Goal: Task Accomplishment & Management: Manage account settings

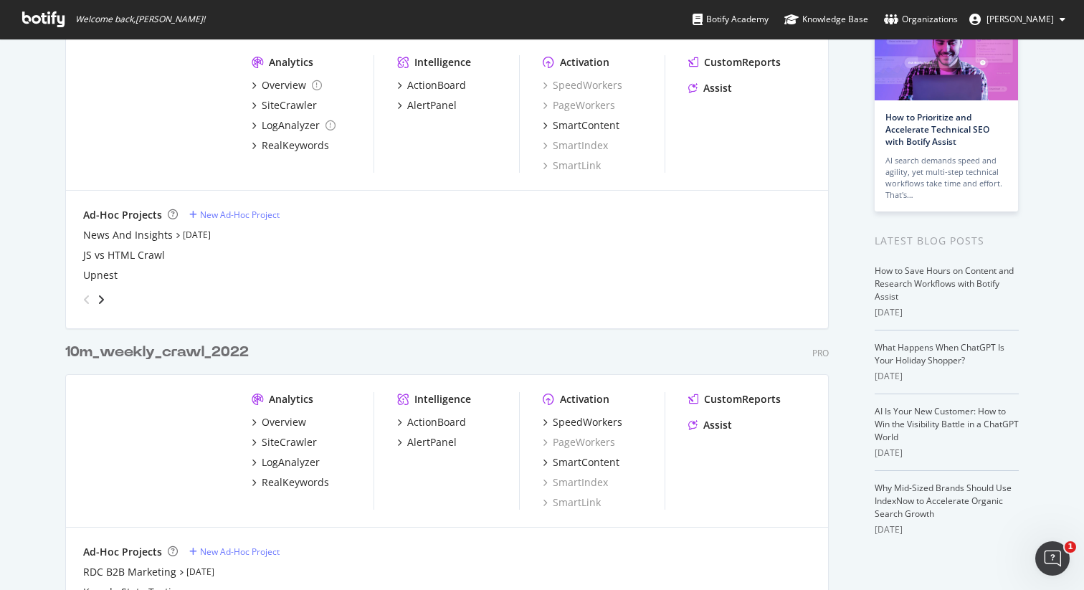
scroll to position [122, 0]
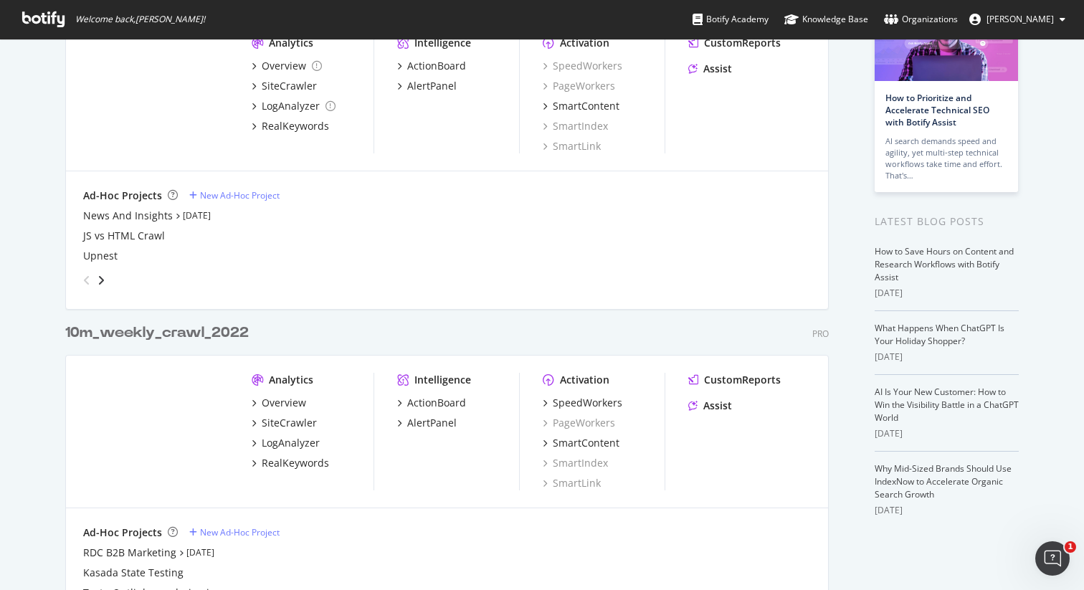
click at [148, 334] on div "10m_weekly_crawl_2022" at bounding box center [156, 333] width 183 height 21
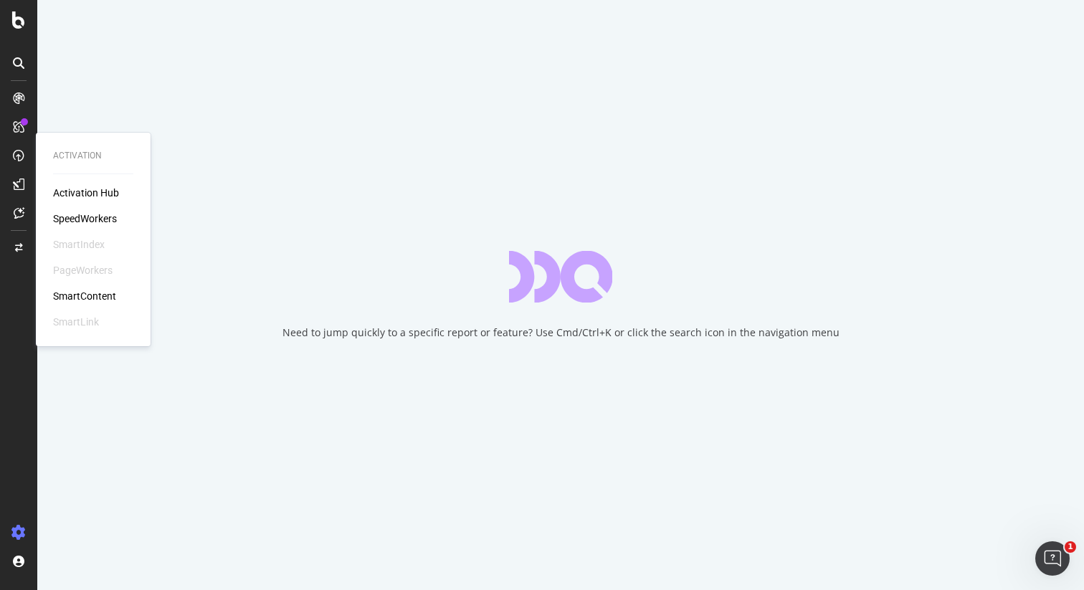
click at [104, 214] on div "SpeedWorkers" at bounding box center [85, 218] width 64 height 14
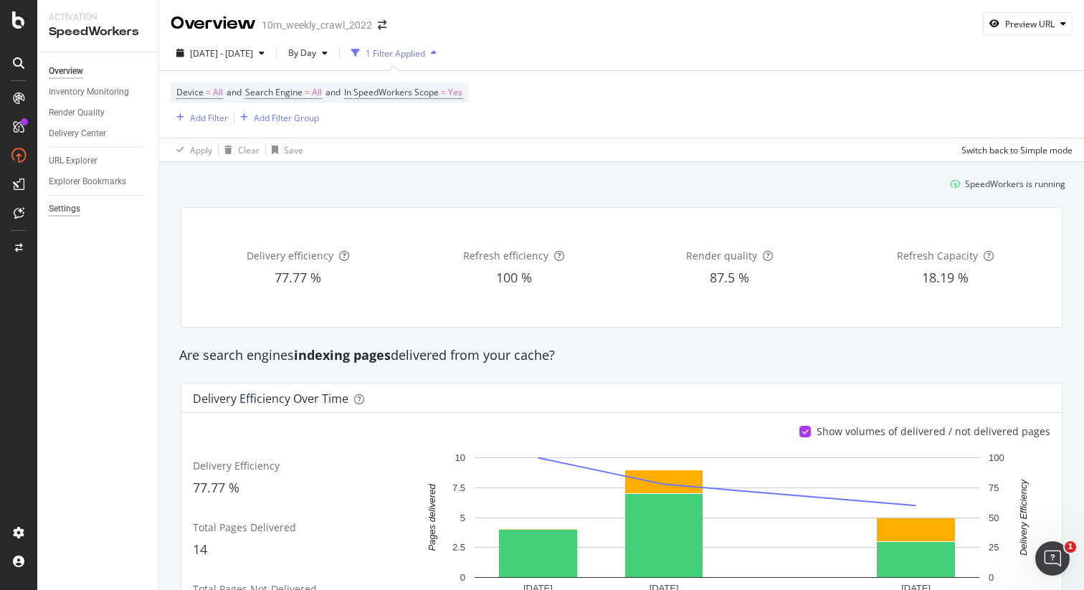
click at [72, 208] on div "Settings" at bounding box center [65, 208] width 32 height 15
